Goal: Task Accomplishment & Management: Manage account settings

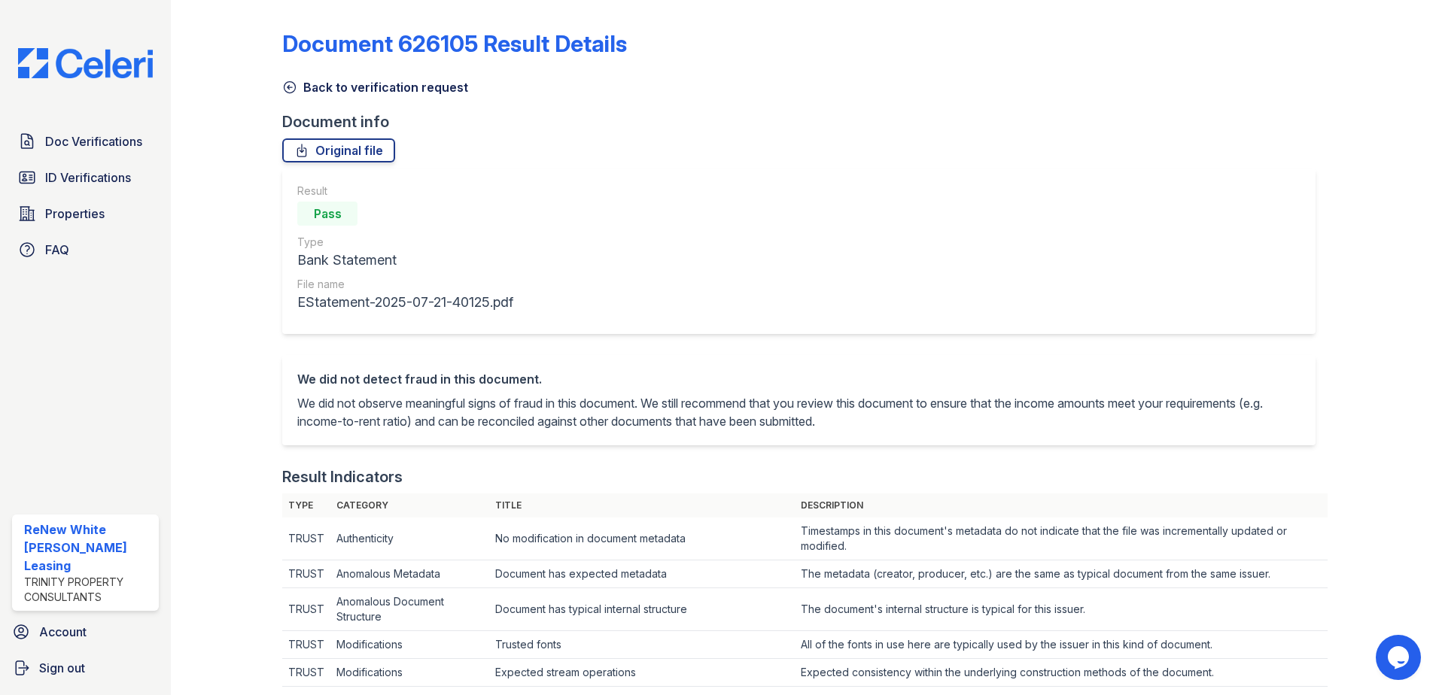
click at [334, 87] on link "Back to verification request" at bounding box center [375, 87] width 186 height 18
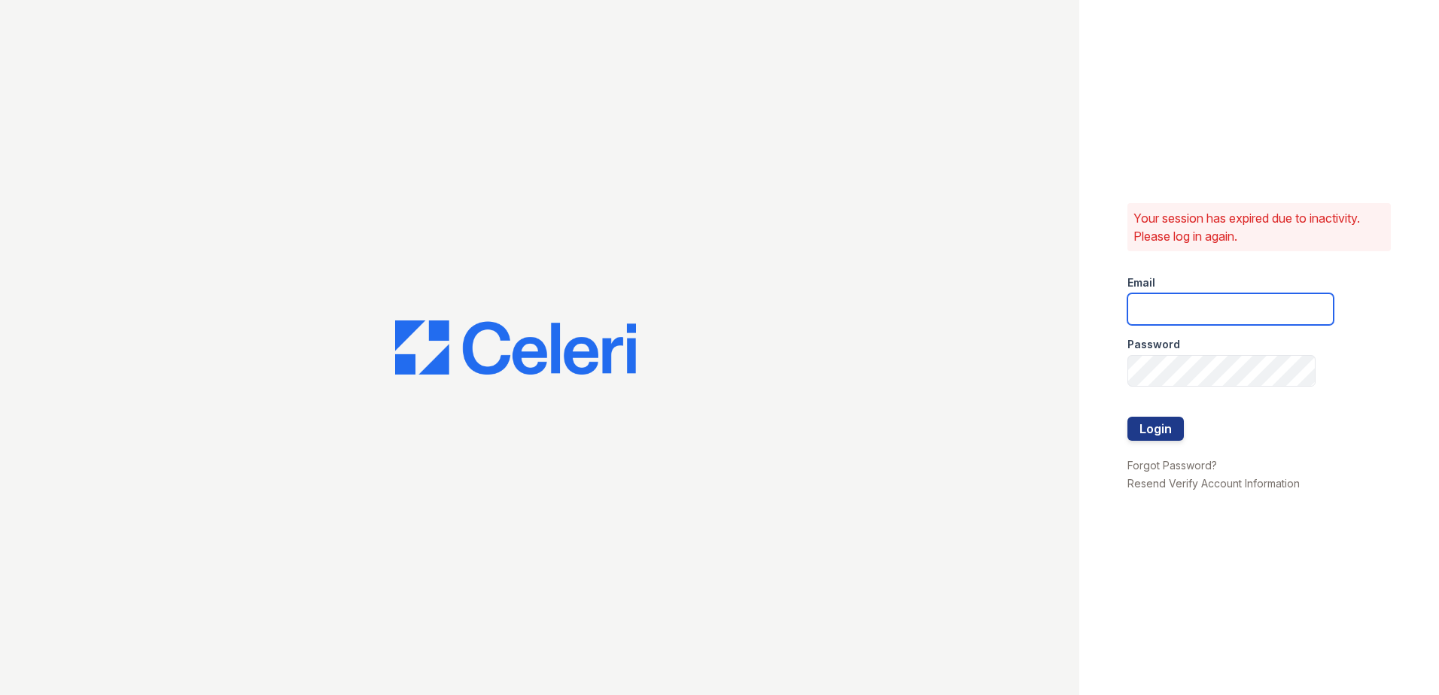
type input "[EMAIL_ADDRESS][DOMAIN_NAME]"
click at [1141, 422] on button "Login" at bounding box center [1156, 429] width 56 height 24
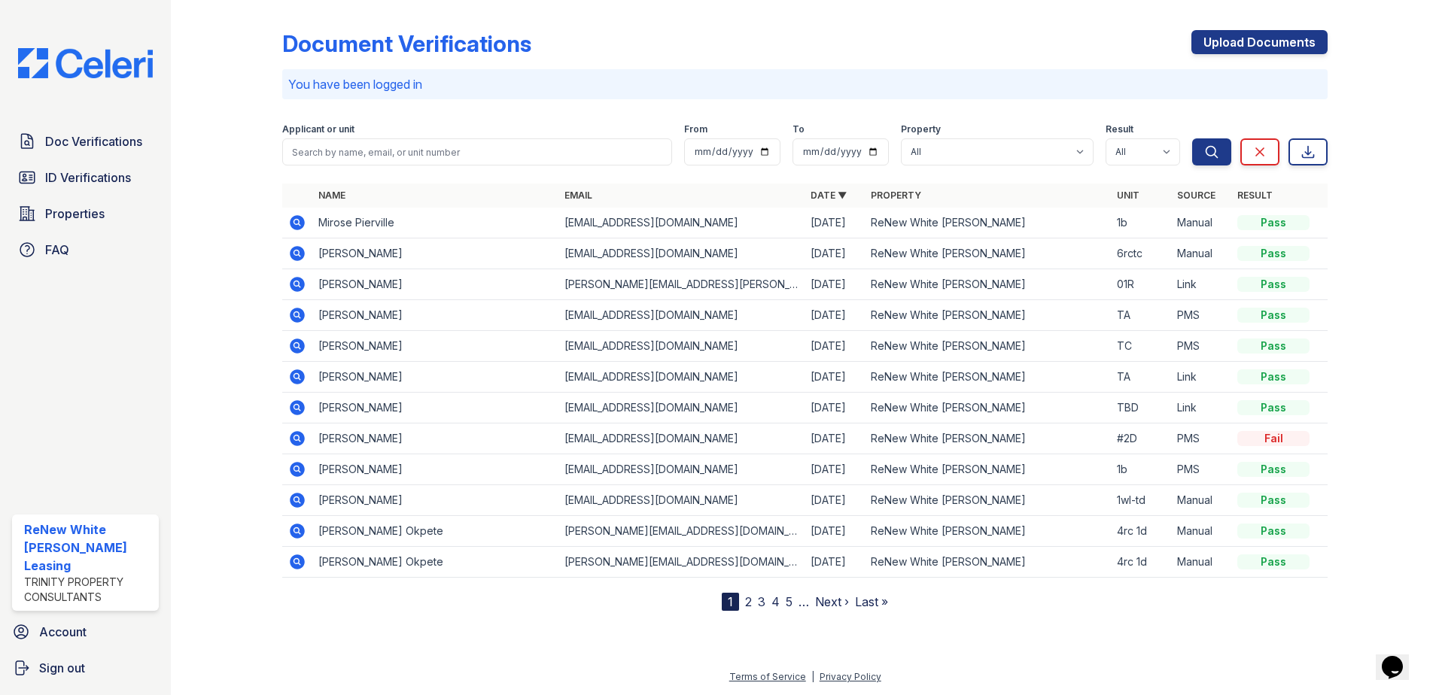
click at [294, 254] on icon at bounding box center [297, 254] width 18 height 18
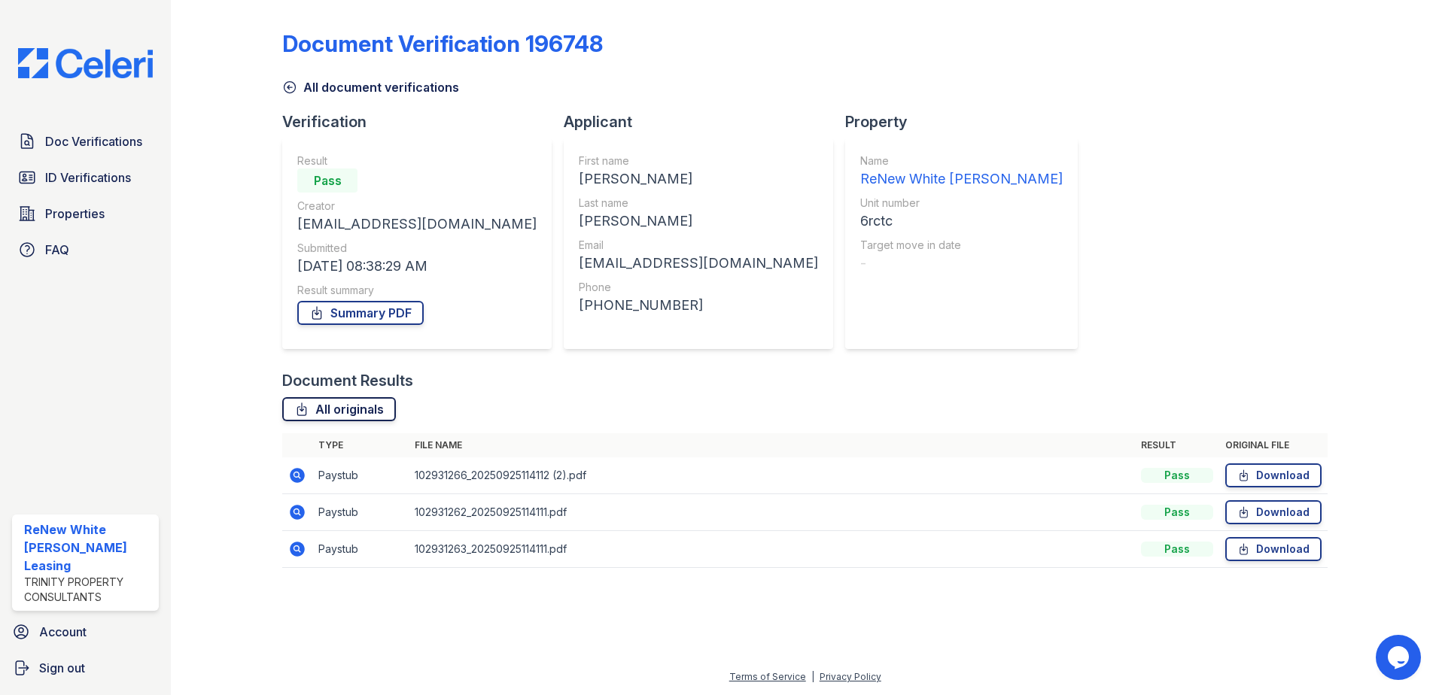
click at [352, 402] on link "All originals" at bounding box center [339, 409] width 114 height 24
click at [335, 92] on link "All document verifications" at bounding box center [370, 87] width 177 height 18
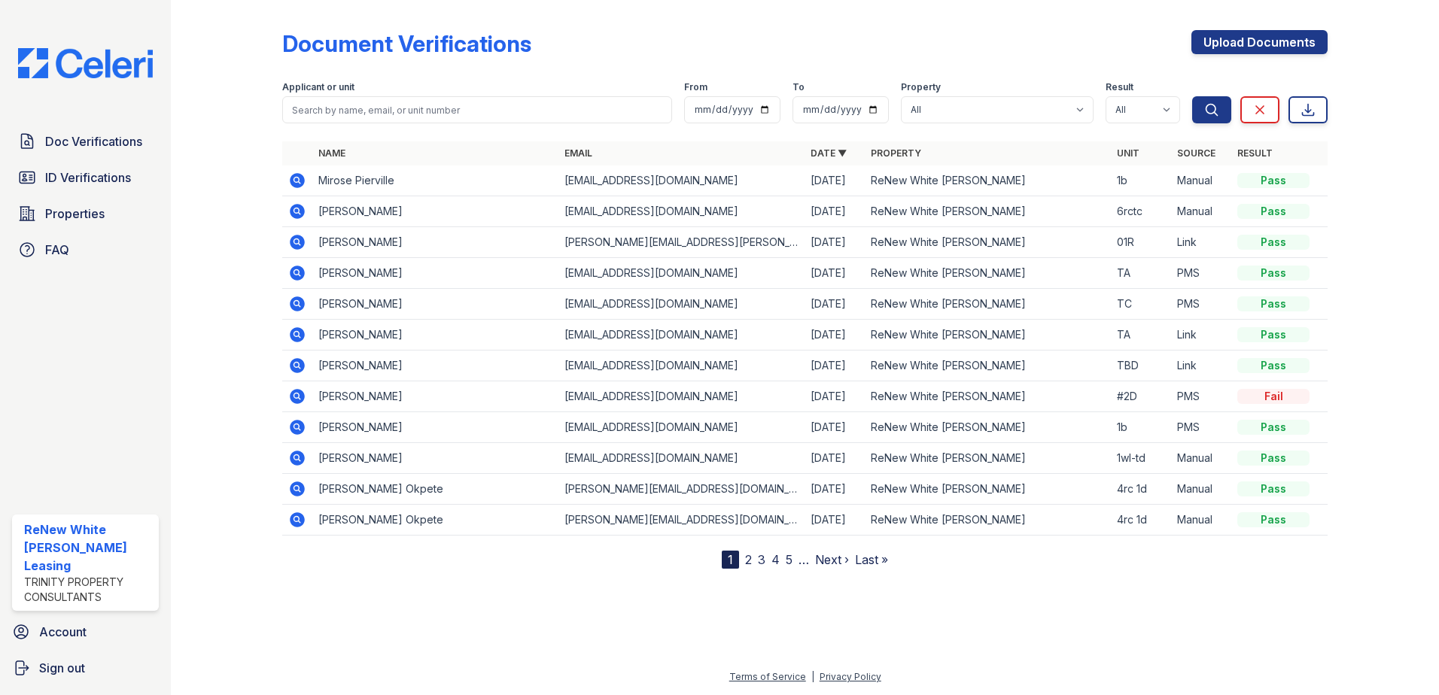
click at [297, 300] on icon at bounding box center [297, 304] width 18 height 18
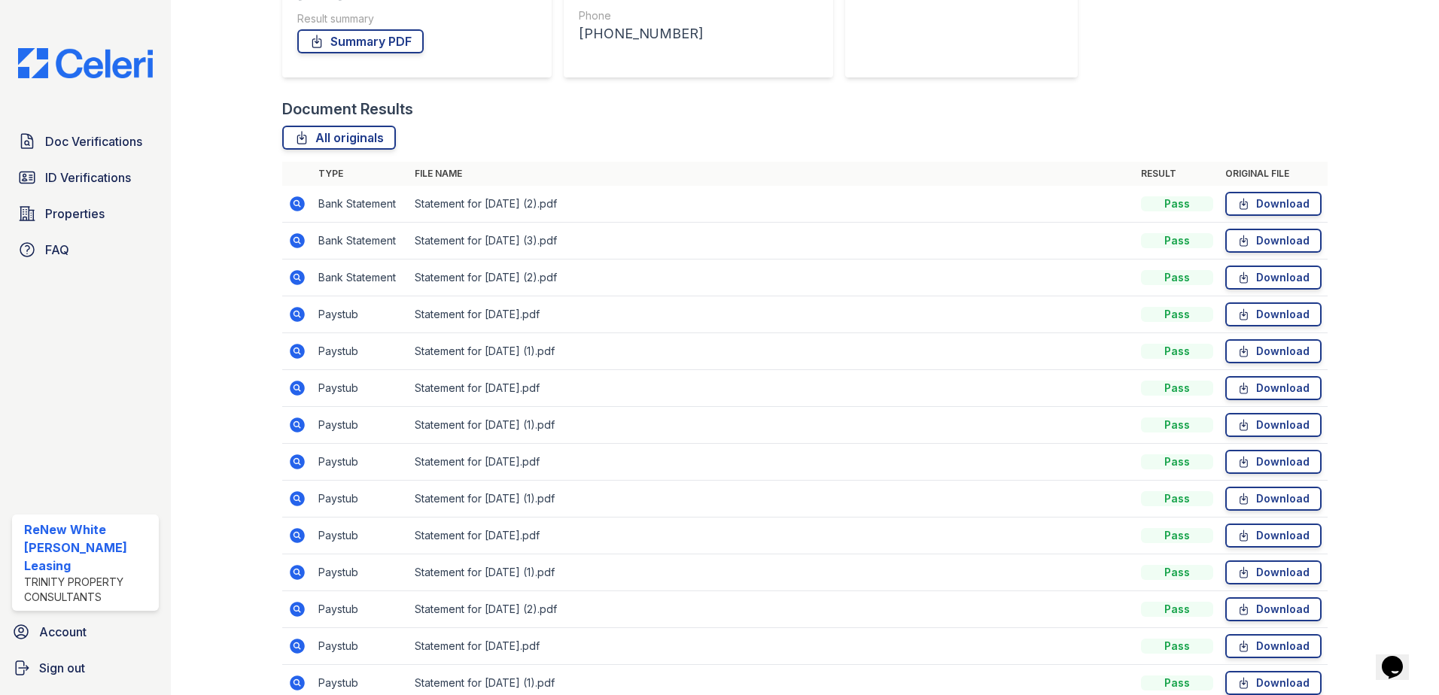
scroll to position [268, 0]
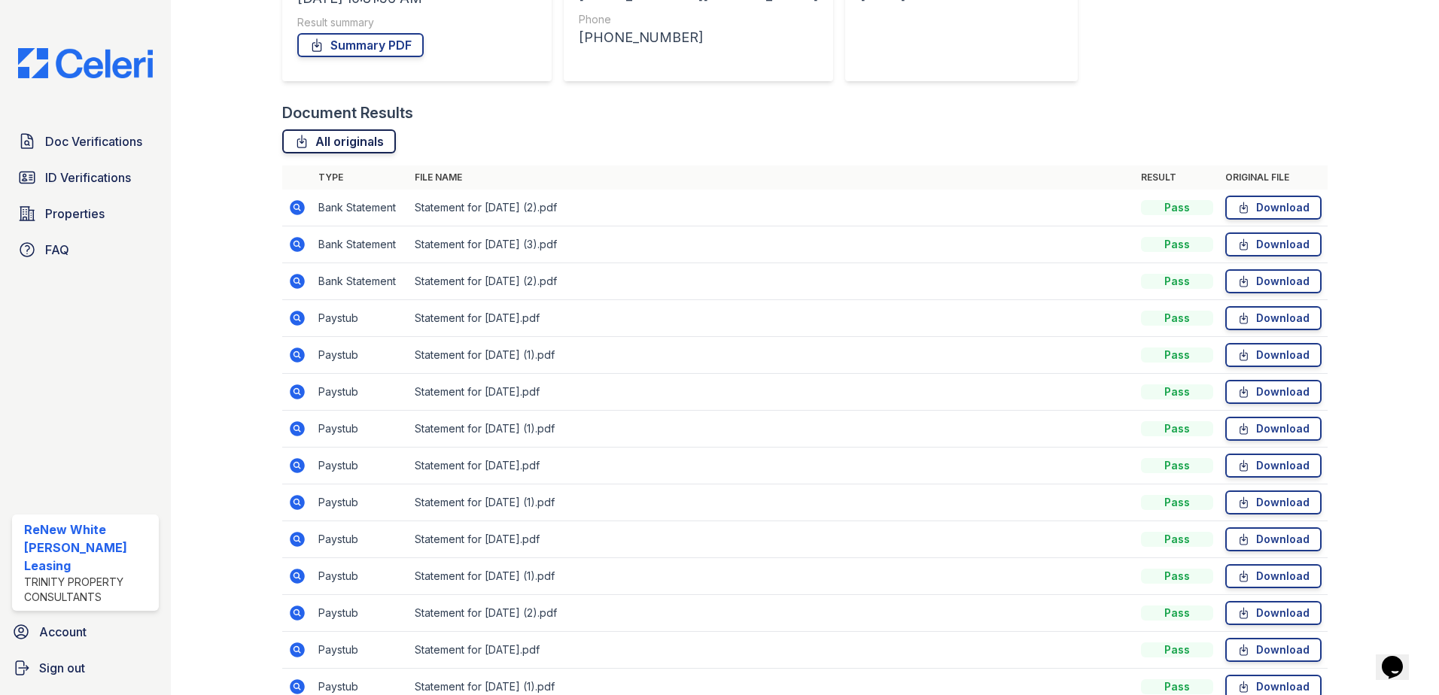
click at [371, 137] on link "All originals" at bounding box center [339, 141] width 114 height 24
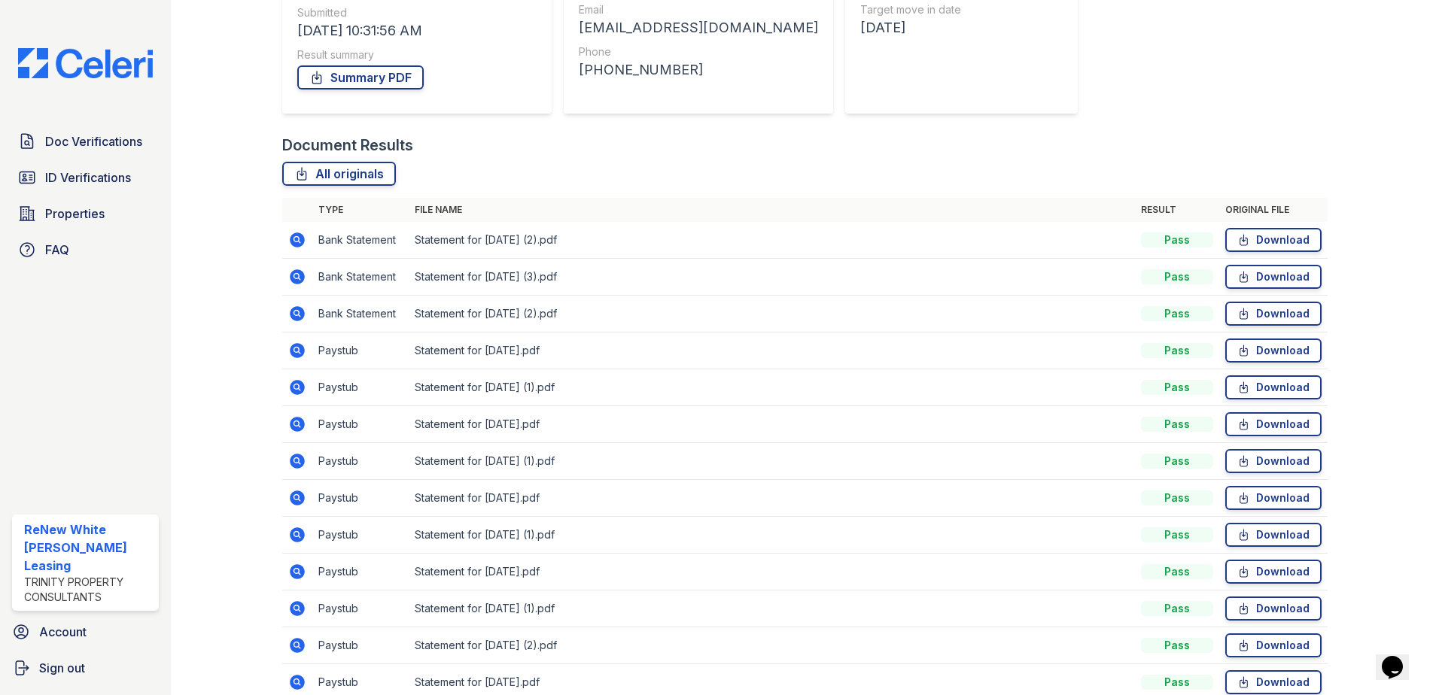
scroll to position [117, 0]
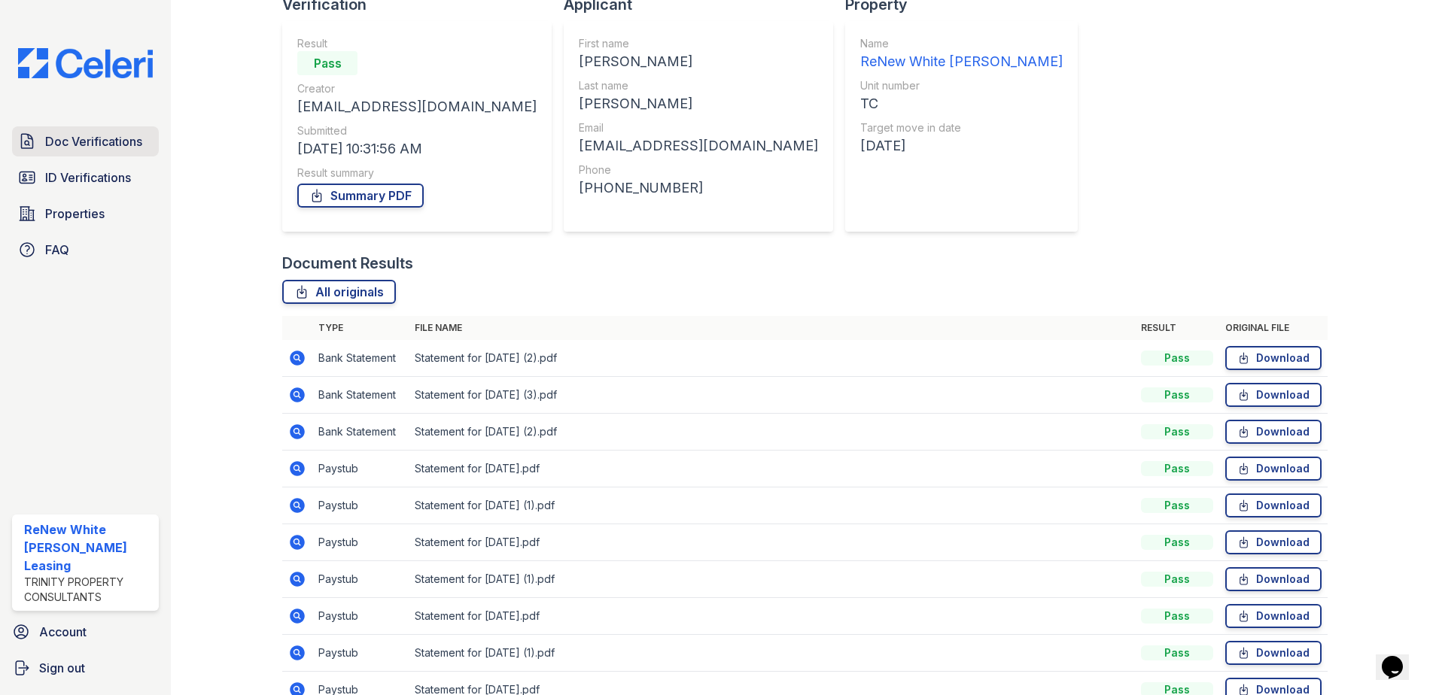
click at [102, 135] on span "Doc Verifications" at bounding box center [93, 141] width 97 height 18
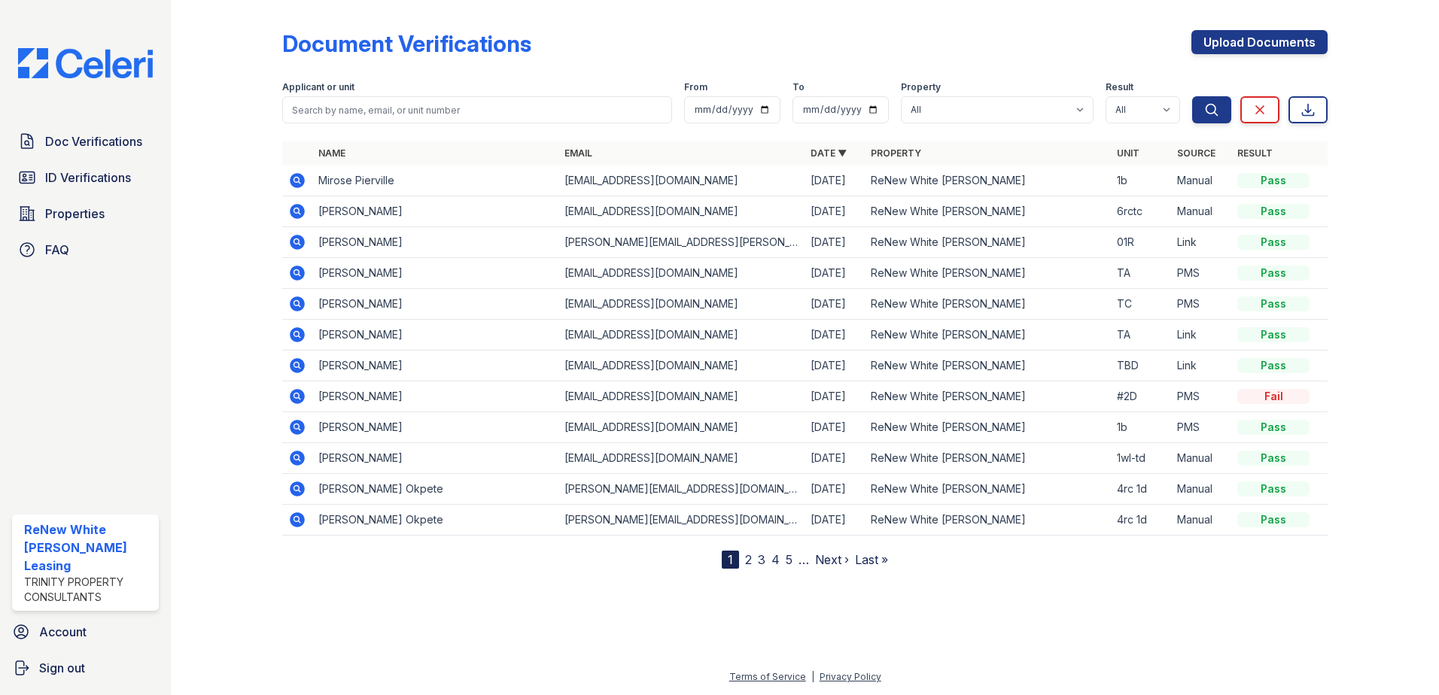
click at [297, 247] on icon at bounding box center [297, 242] width 15 height 15
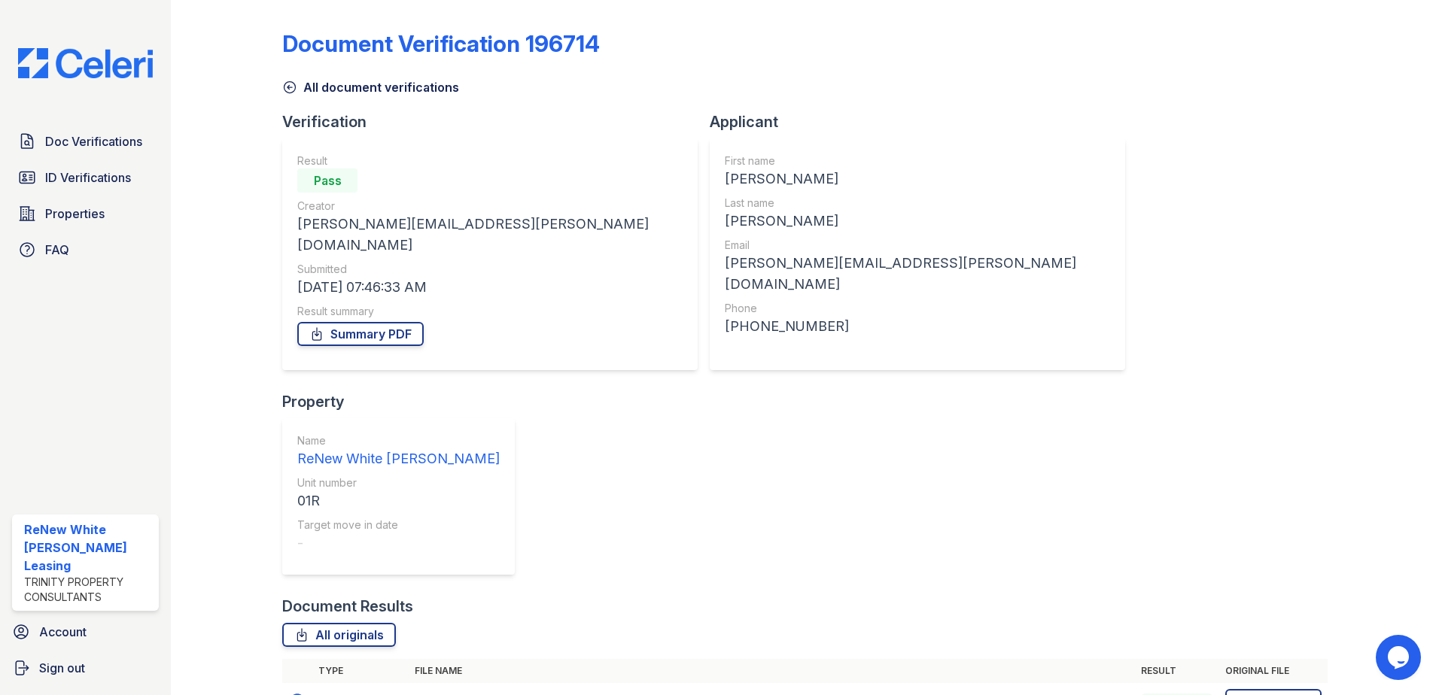
scroll to position [13, 0]
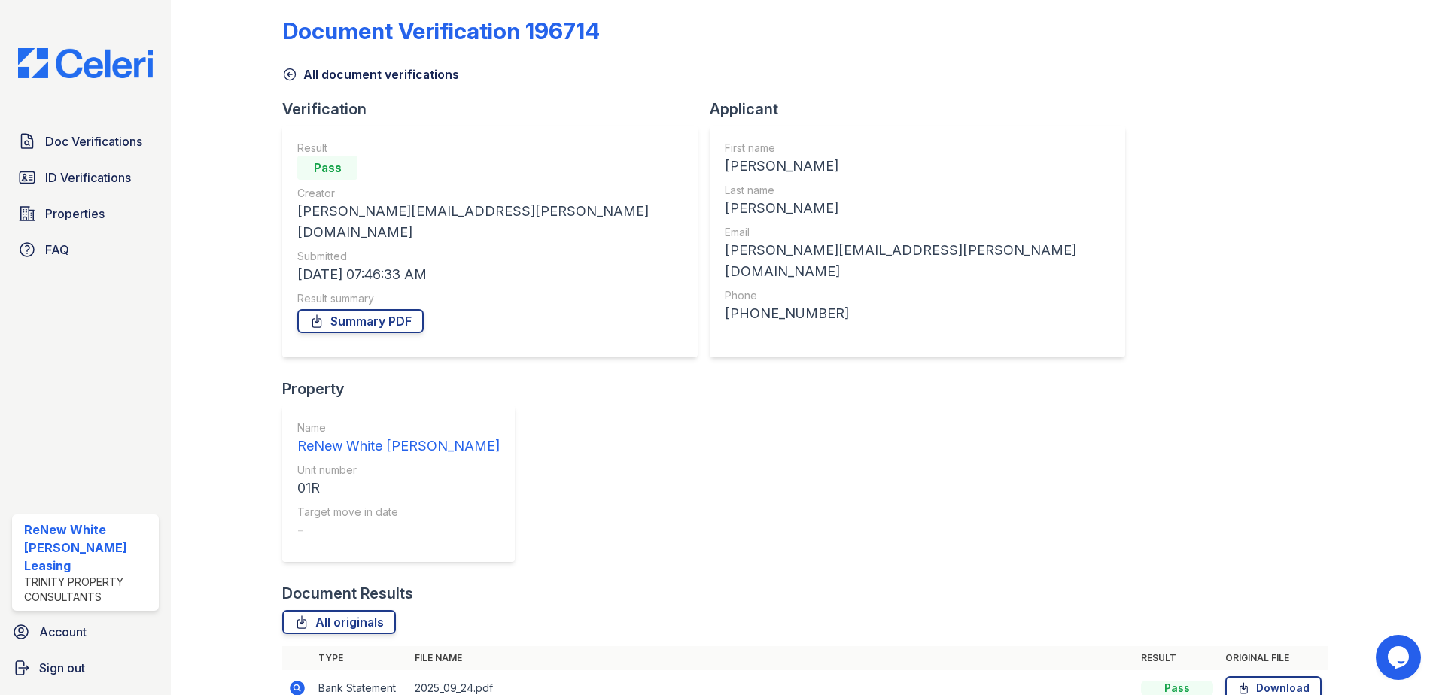
click at [292, 681] on icon at bounding box center [297, 688] width 15 height 15
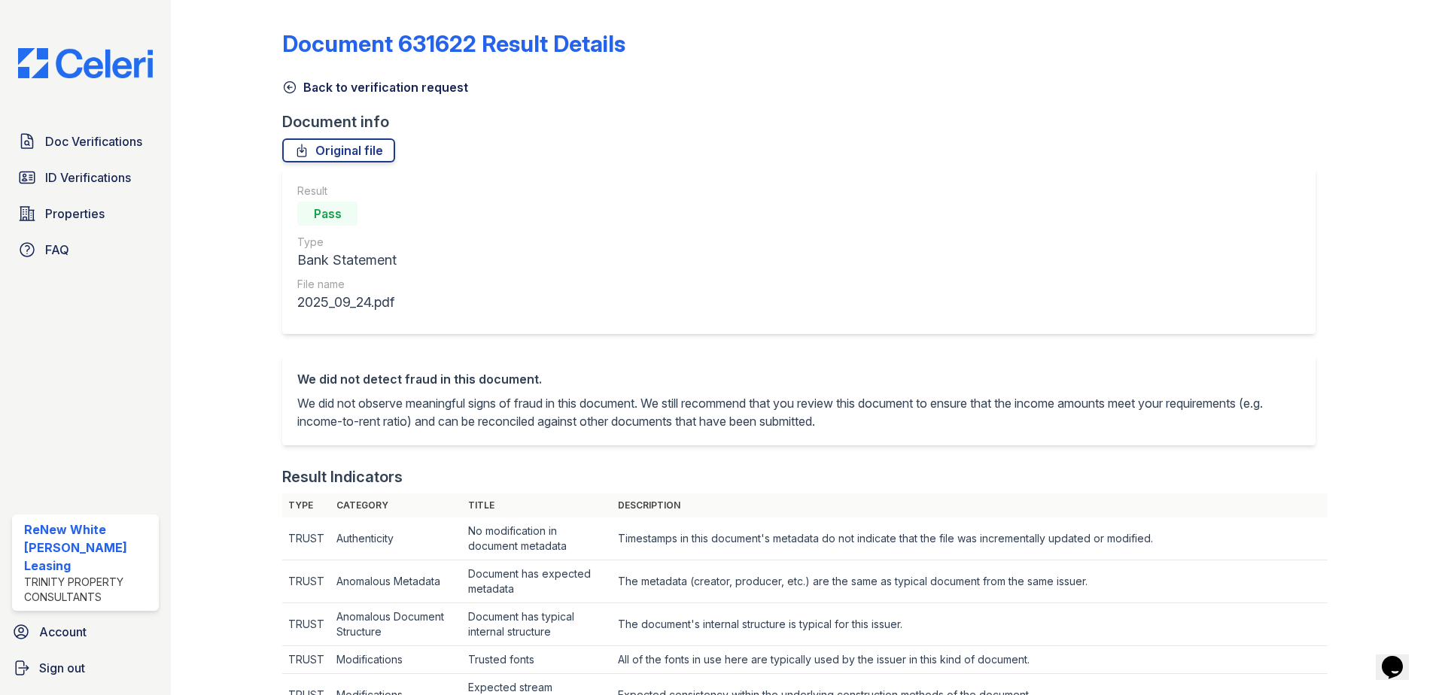
click at [369, 81] on link "Back to verification request" at bounding box center [375, 87] width 186 height 18
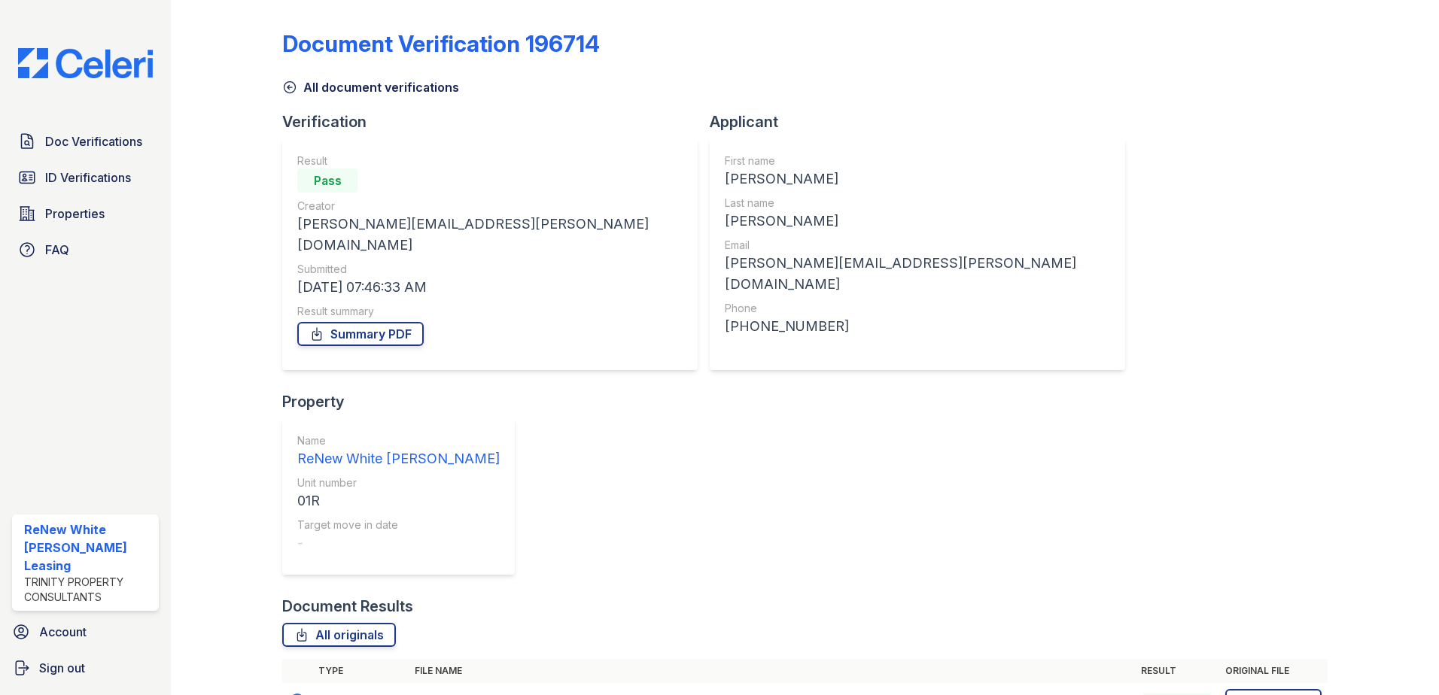
click at [361, 86] on link "All document verifications" at bounding box center [370, 87] width 177 height 18
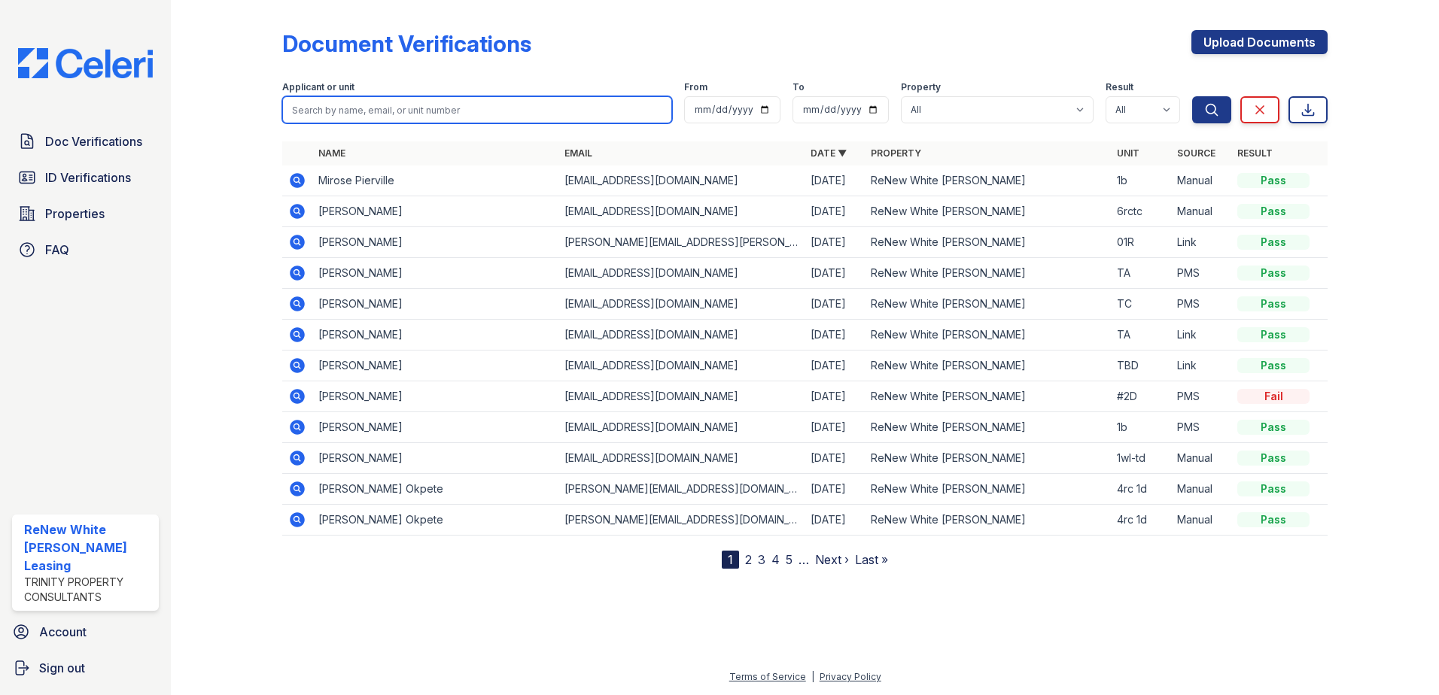
click at [392, 122] on input "search" at bounding box center [477, 109] width 390 height 27
type input "[PERSON_NAME]"
click at [1192, 96] on button "Search" at bounding box center [1211, 109] width 39 height 27
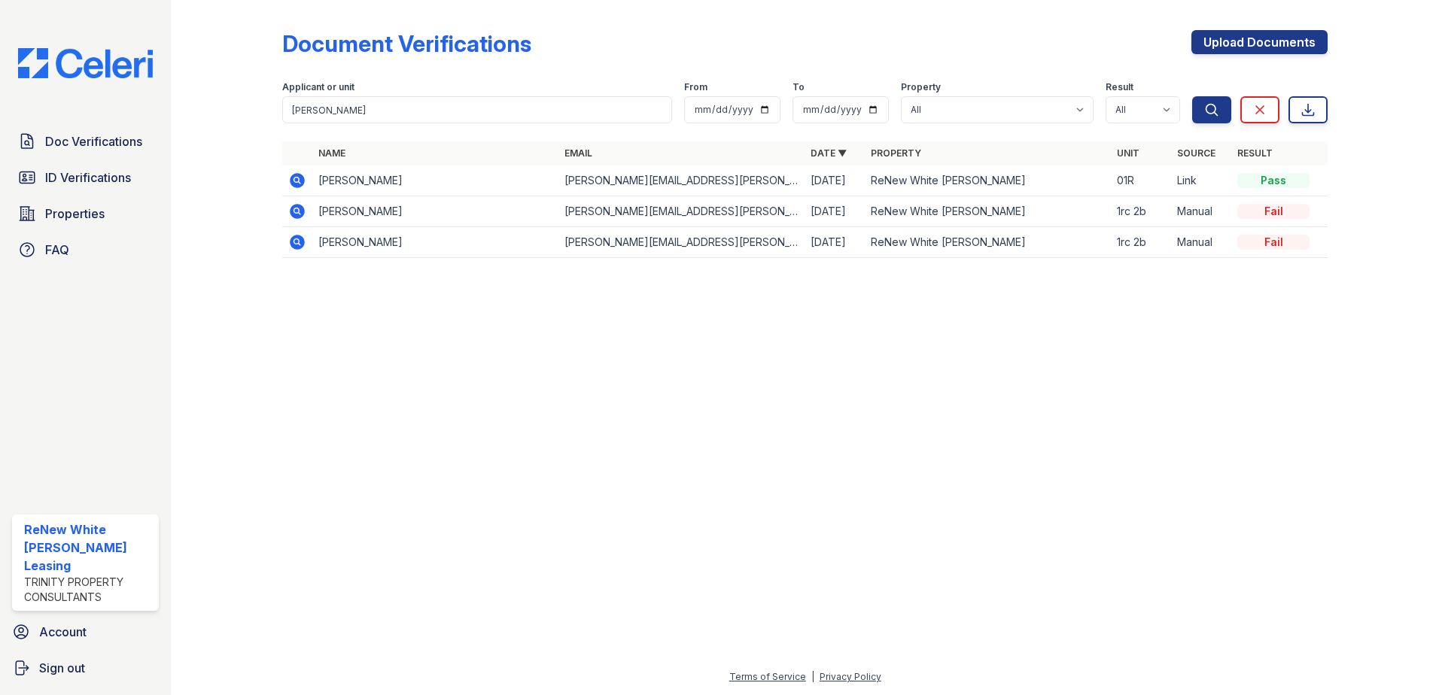
click at [292, 218] on icon at bounding box center [297, 211] width 18 height 18
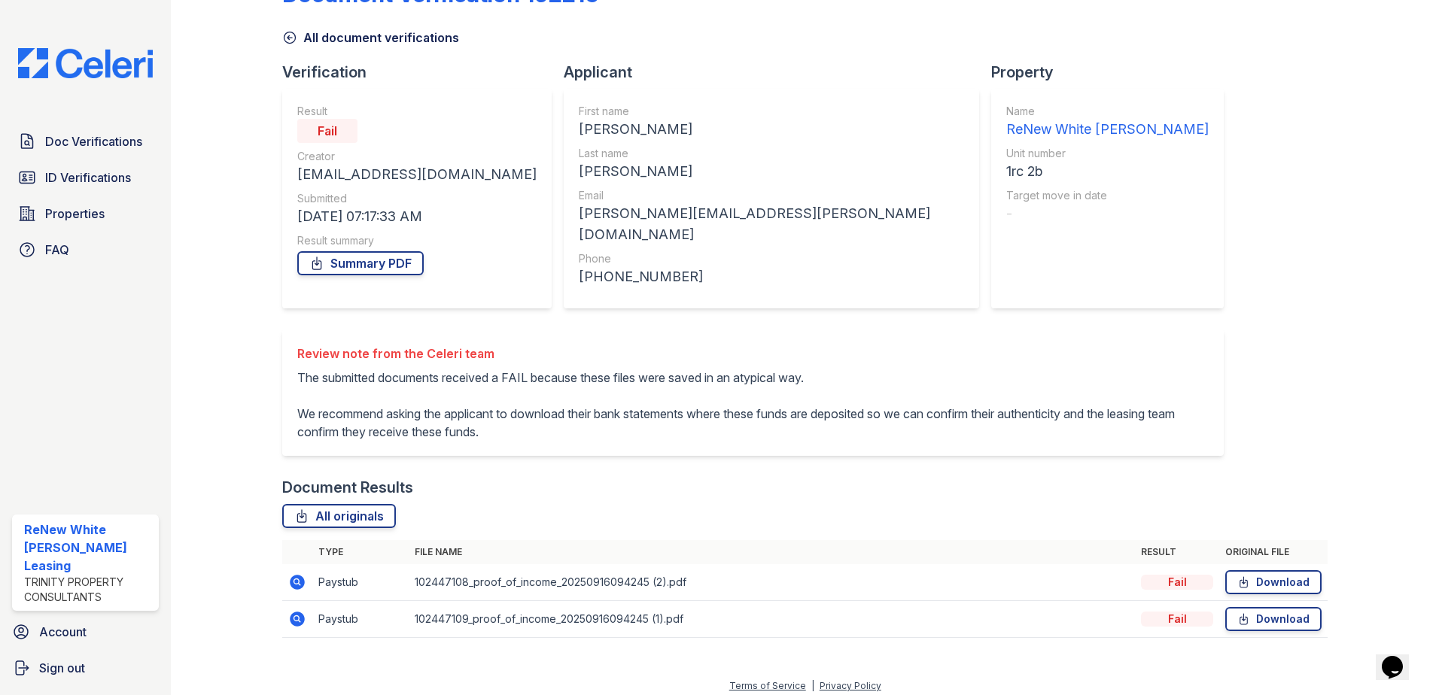
click at [294, 580] on icon at bounding box center [296, 582] width 4 height 4
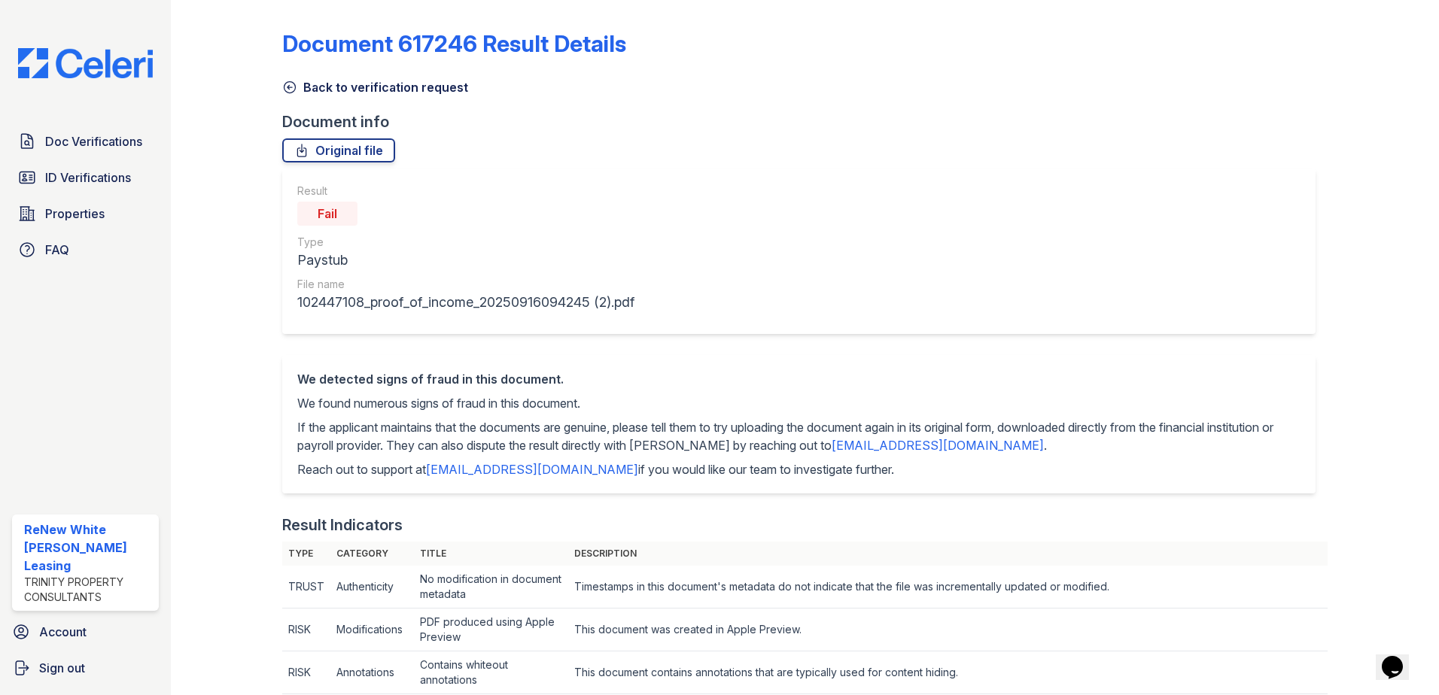
click at [384, 87] on link "Back to verification request" at bounding box center [375, 87] width 186 height 18
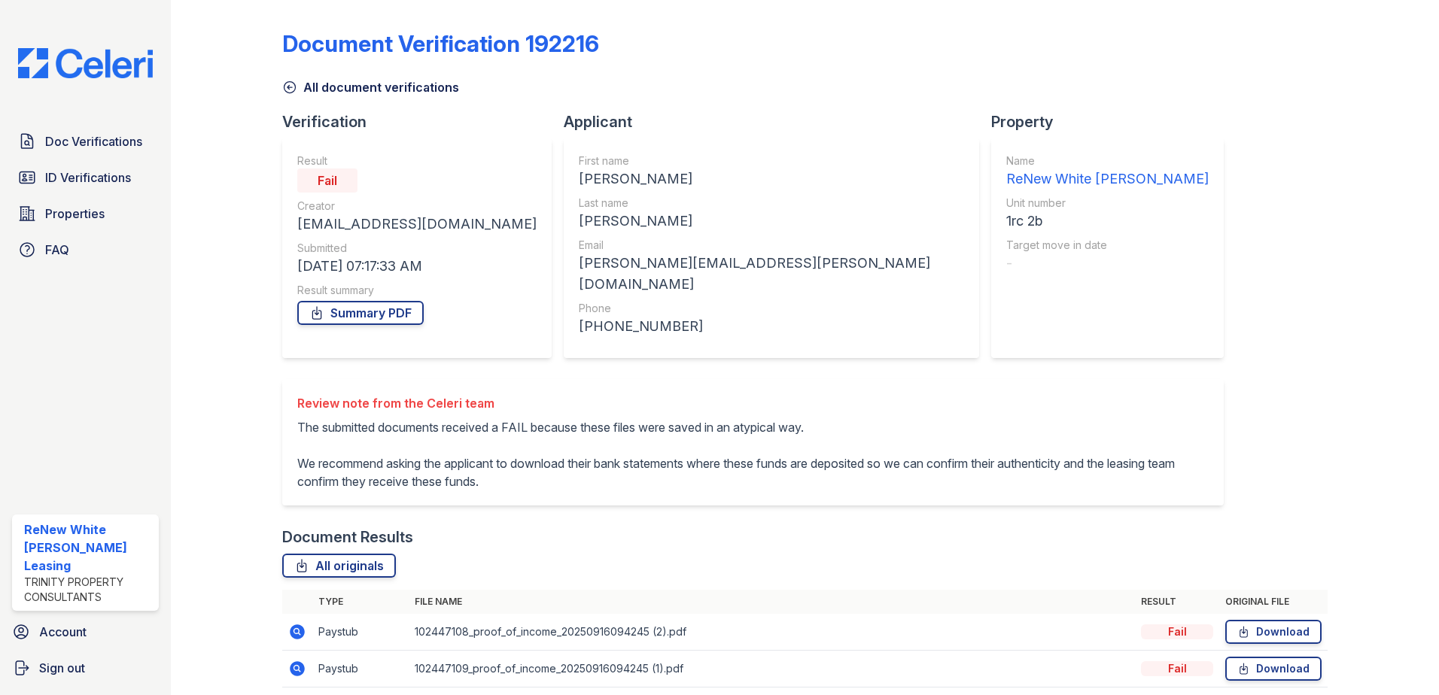
click at [346, 92] on link "All document verifications" at bounding box center [370, 87] width 177 height 18
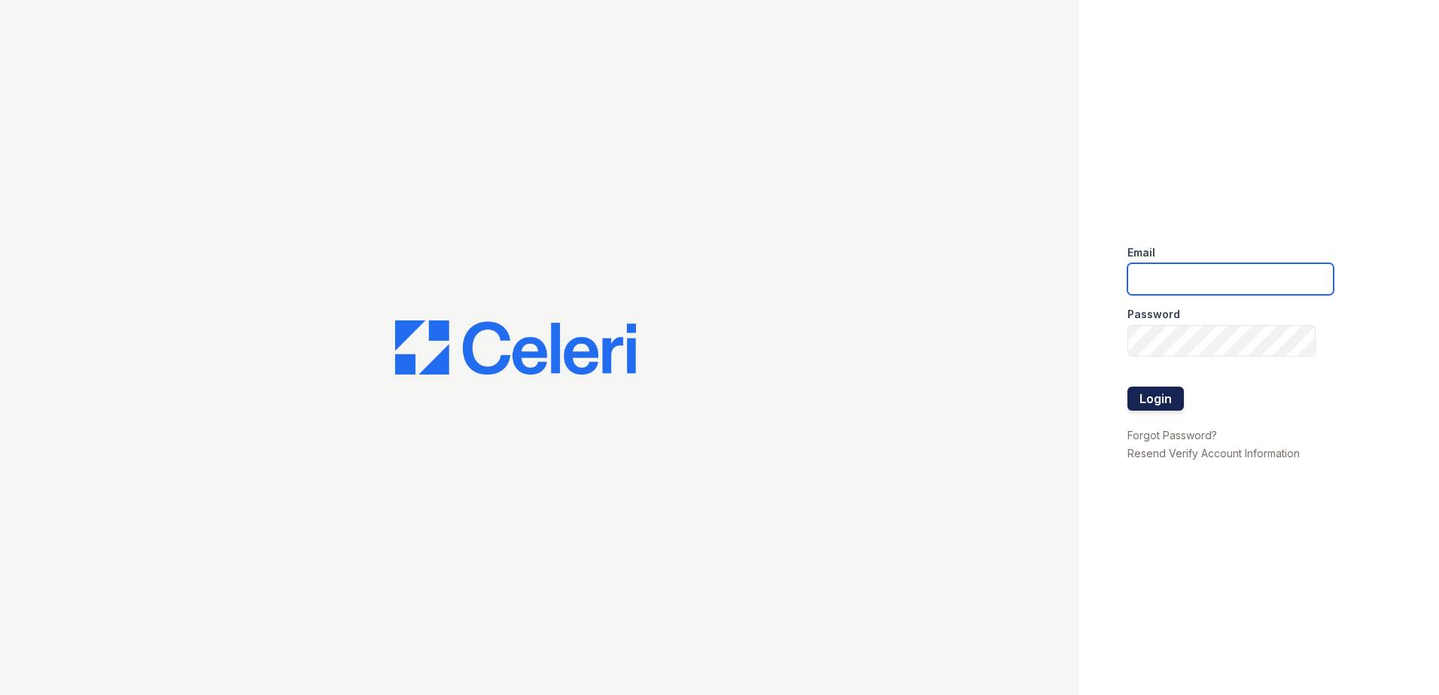
type input "[EMAIL_ADDRESS][DOMAIN_NAME]"
click at [1170, 390] on button "Login" at bounding box center [1156, 399] width 56 height 24
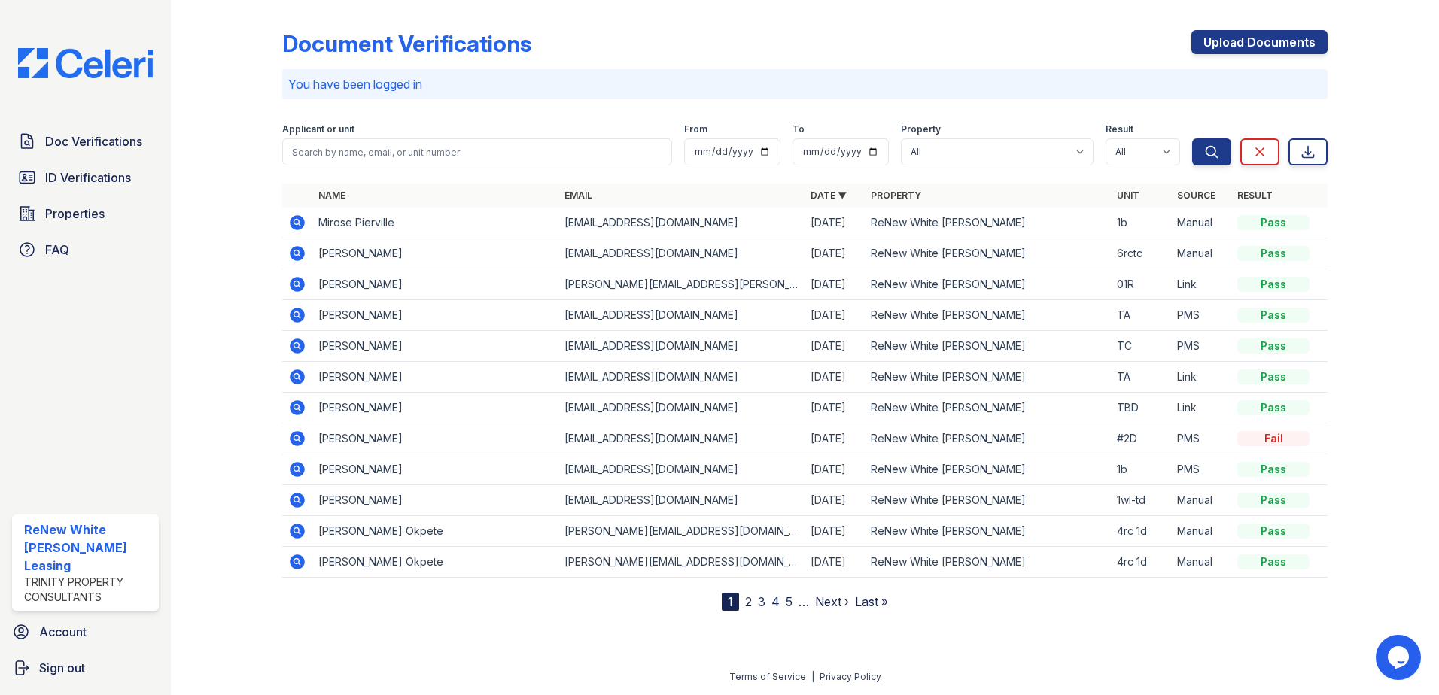
click at [294, 288] on icon at bounding box center [297, 284] width 15 height 15
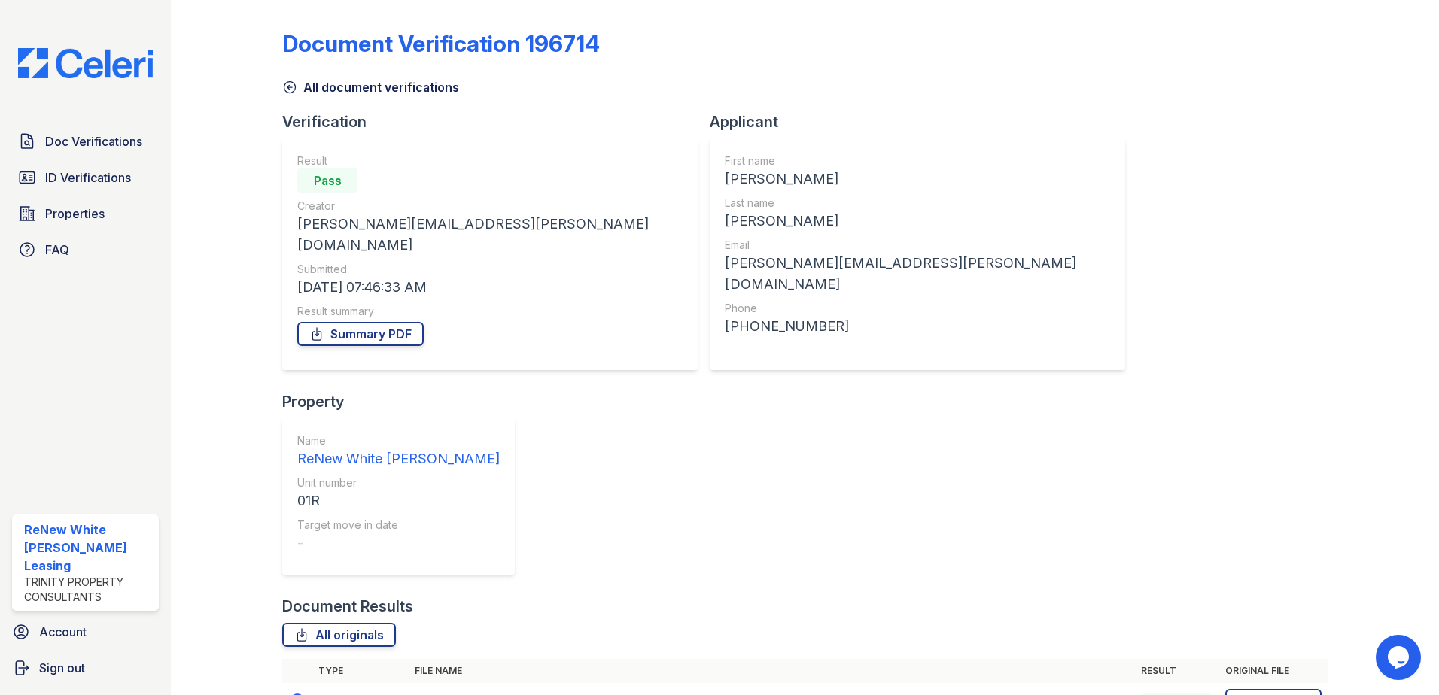
scroll to position [13, 0]
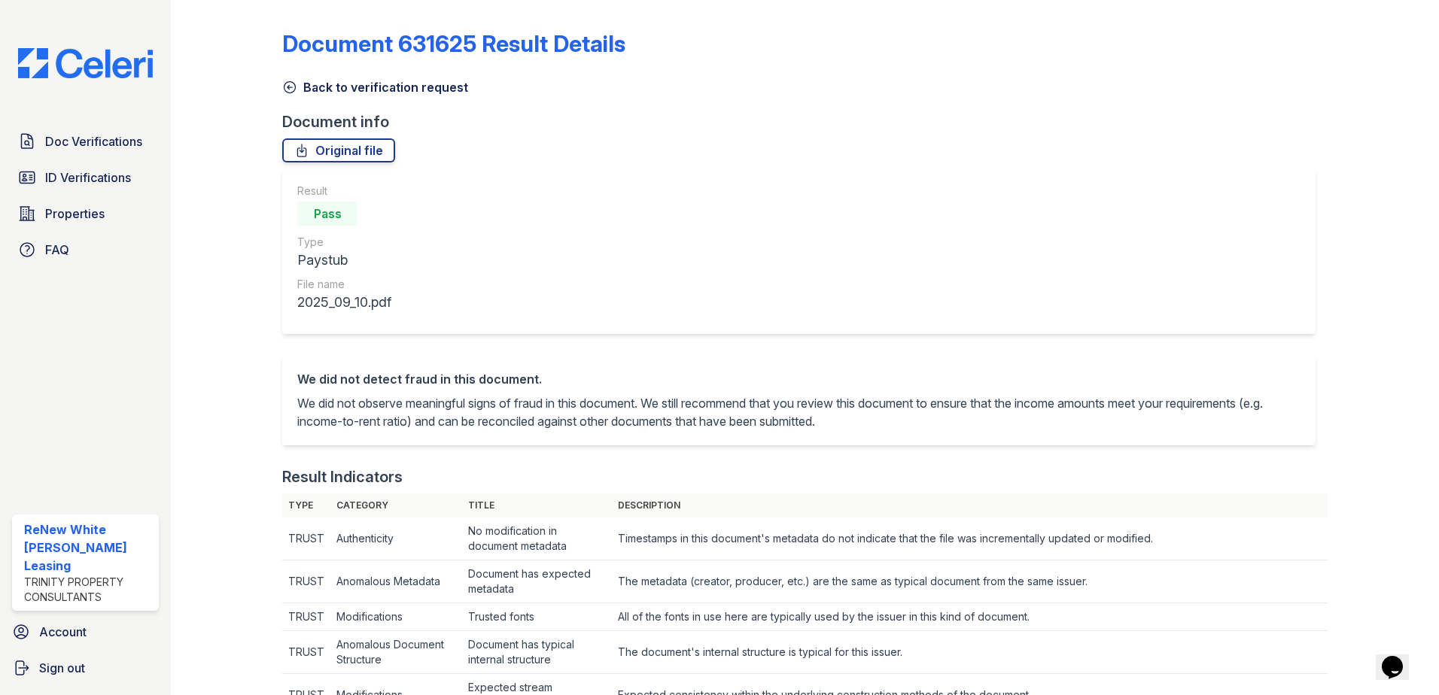
click at [309, 83] on link "Back to verification request" at bounding box center [375, 87] width 186 height 18
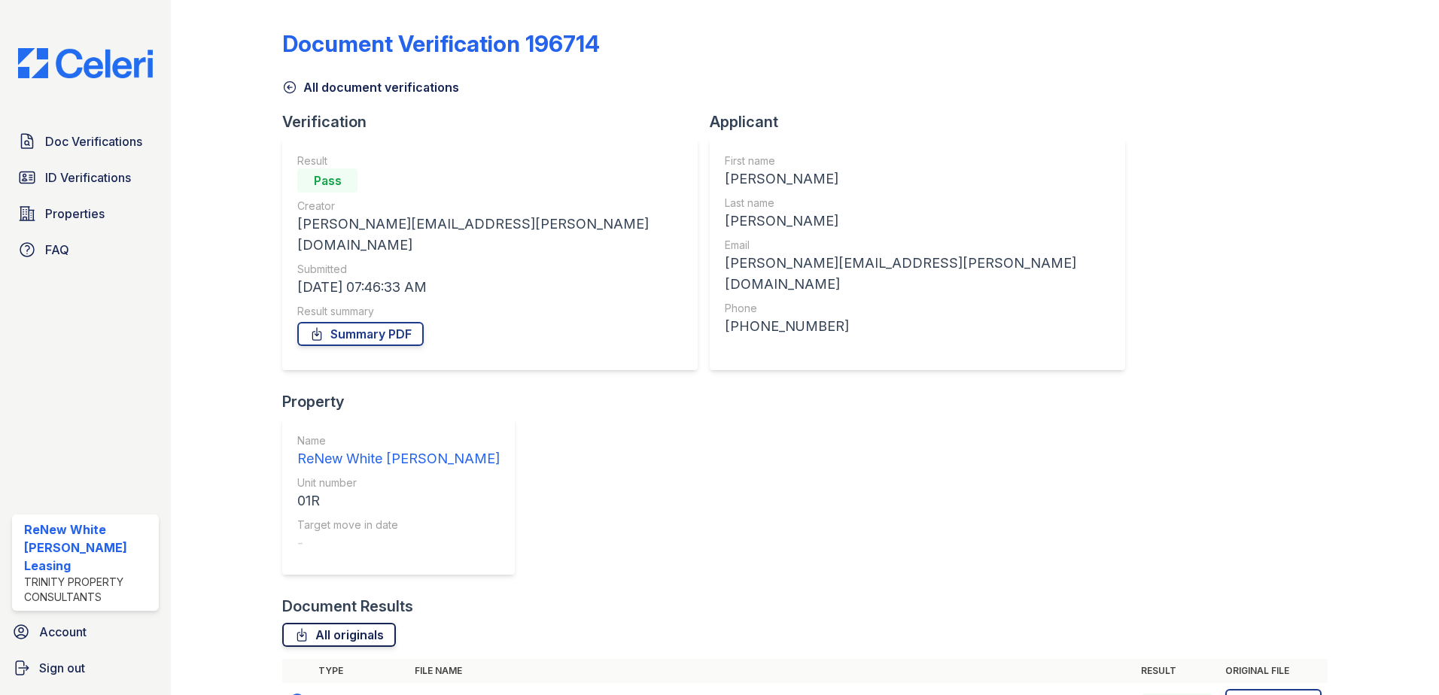
click at [339, 623] on link "All originals" at bounding box center [339, 635] width 114 height 24
click at [224, 218] on div at bounding box center [238, 444] width 87 height 877
